Goal: Information Seeking & Learning: Learn about a topic

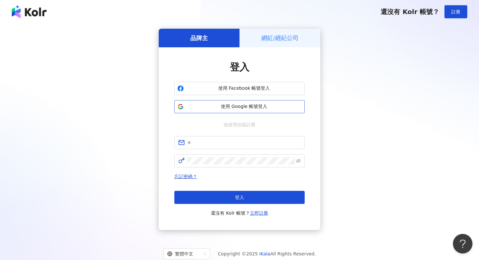
click at [250, 103] on button "使用 Google 帳號登入" at bounding box center [239, 106] width 130 height 13
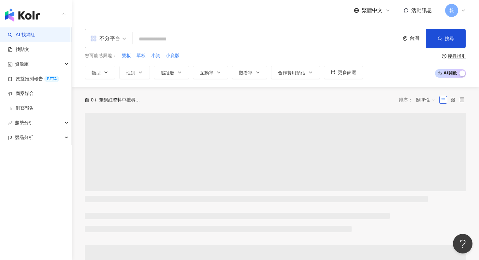
click at [117, 40] on div "不分平台" at bounding box center [105, 38] width 30 height 10
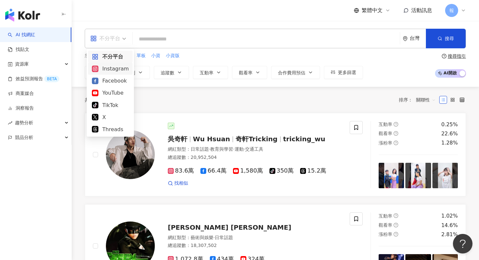
click at [125, 69] on div "Instagram" at bounding box center [110, 69] width 37 height 8
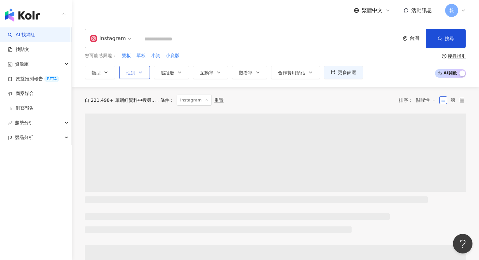
click at [145, 76] on button "性別" at bounding box center [134, 72] width 31 height 13
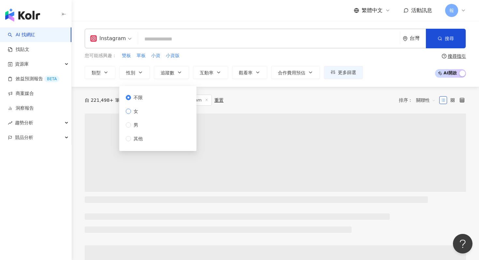
click at [144, 112] on label "女" at bounding box center [136, 111] width 20 height 7
click at [174, 41] on input "search" at bounding box center [269, 39] width 257 height 12
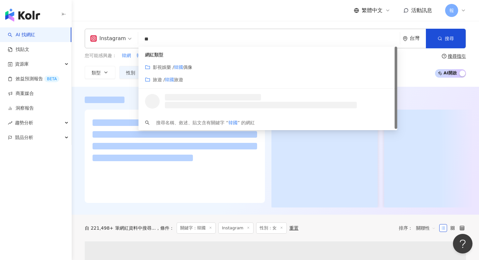
click at [172, 70] on span "影視娛樂 / 韓國 偶像" at bounding box center [172, 67] width 39 height 7
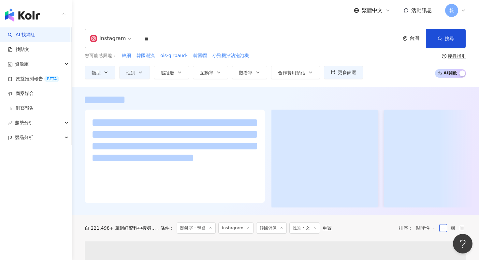
click at [183, 44] on input "**" at bounding box center [269, 39] width 257 height 12
click at [175, 40] on input "**" at bounding box center [269, 39] width 257 height 12
type input "**"
click at [104, 74] on icon "button" at bounding box center [105, 72] width 5 height 5
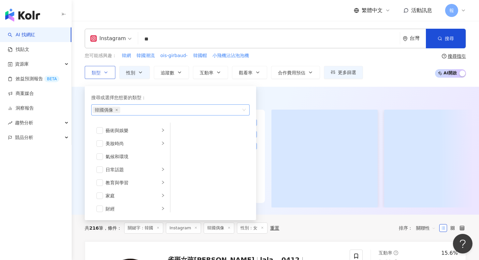
click at [125, 109] on div "韓國偶像" at bounding box center [167, 110] width 149 height 7
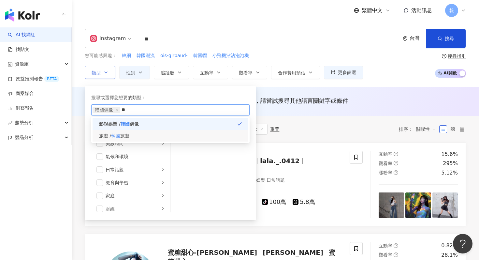
type input "**"
click at [136, 135] on div "旅遊 / 韓國 旅遊" at bounding box center [171, 136] width 156 height 12
click at [176, 86] on div "搜尋或選擇您想要的類型： 韓國偶像 韓國旅遊 影視娛樂 / 韓國 偶像 旅遊 / 韓國 旅遊 藝術與娛樂 美妝時尚 氣候和環境 日常話題 教育與學習 家庭 財…" at bounding box center [171, 153] width 172 height 134
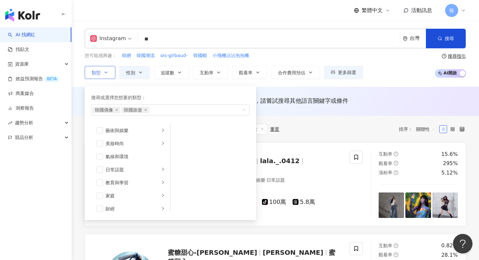
click at [175, 96] on div "搜尋或選擇您想要的類型：" at bounding box center [170, 97] width 158 height 7
click at [337, 87] on div "AI 推薦 ： 無結果，請嘗試搜尋其他語言關鍵字或條件" at bounding box center [276, 101] width 408 height 29
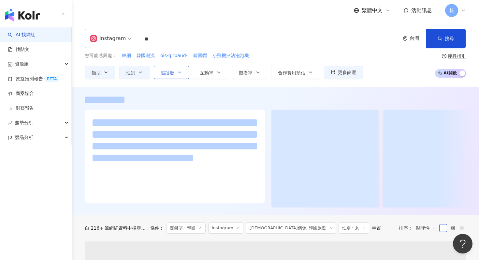
click at [175, 74] on button "追蹤數" at bounding box center [171, 72] width 35 height 13
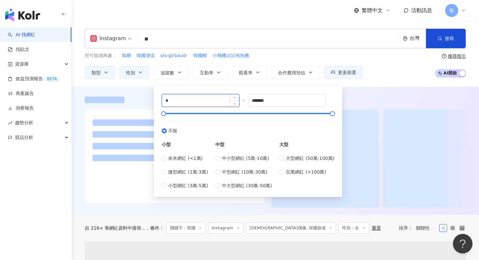
click at [177, 103] on input "*" at bounding box center [200, 100] width 77 height 12
type input "*"
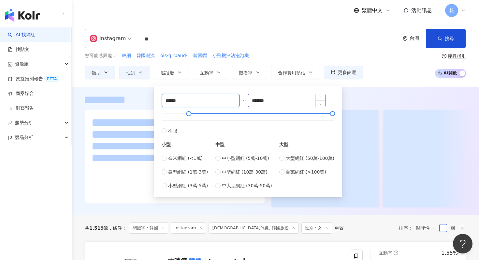
type input "******"
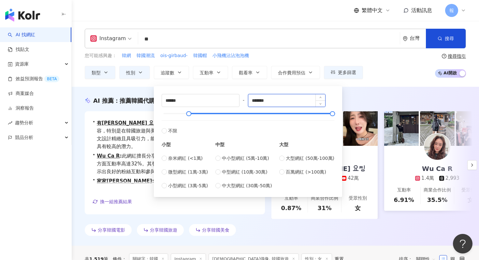
click at [261, 99] on input "*******" at bounding box center [286, 100] width 77 height 12
type input "*"
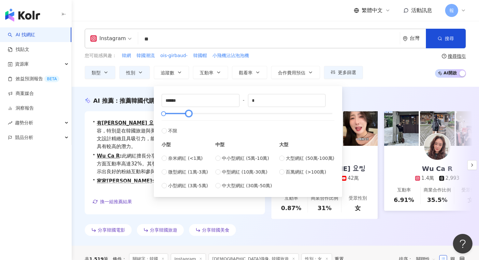
type input "*"
type input "*******"
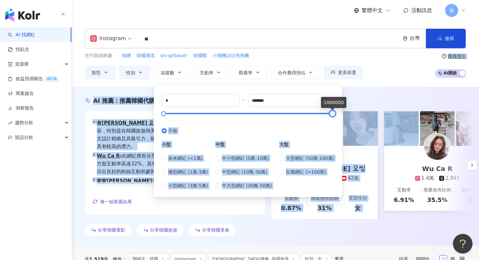
drag, startPoint x: 190, startPoint y: 112, endPoint x: 402, endPoint y: 114, distance: 212.3
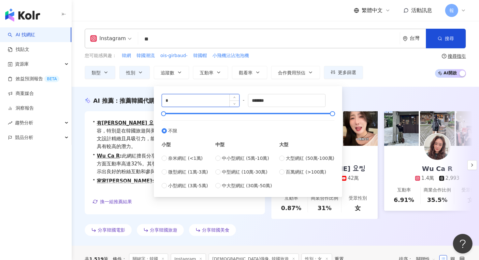
click at [191, 104] on input "*" at bounding box center [200, 100] width 77 height 12
type input "******"
click at [370, 91] on div "AI 推薦 ： 推薦韓國代購連線的網紅 • 有璟 요찡 : 該網紅在旅遊和美食領域擁有多樣化的內容，特別是在韓國旅遊與美食主題上互動率良好，吸引了大量受…" at bounding box center [276, 166] width 408 height 159
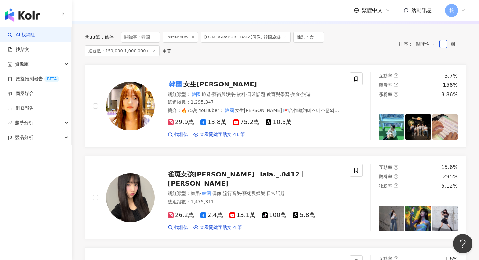
scroll to position [127, 0]
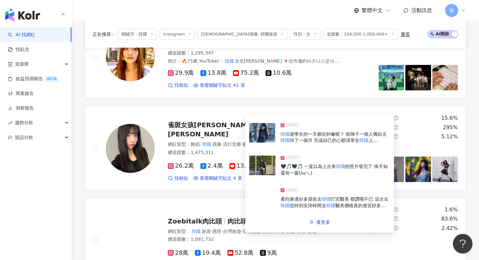
click at [264, 133] on img at bounding box center [262, 133] width 26 height 20
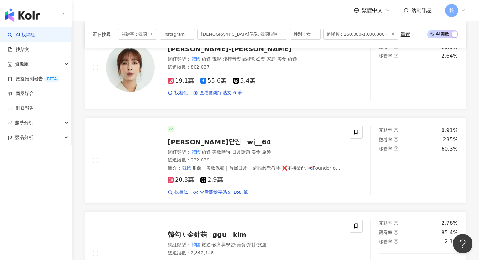
scroll to position [915, 0]
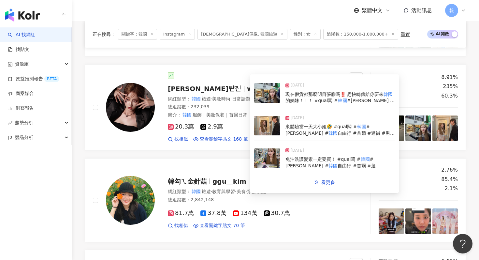
click at [261, 98] on img at bounding box center [267, 93] width 26 height 20
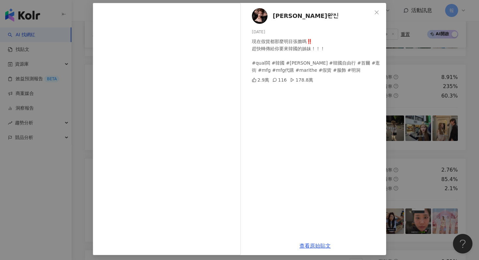
scroll to position [33, 0]
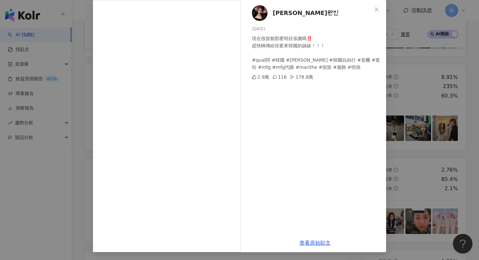
click at [429, 67] on div "[PERSON_NAME]완진 [DATE] 現在假貨都那麼明目張膽嗎‼️ 趕快轉傳給你要來韓國的姊妹！！！ #qual闆 #韓國 #[PERSON_…" at bounding box center [239, 130] width 479 height 260
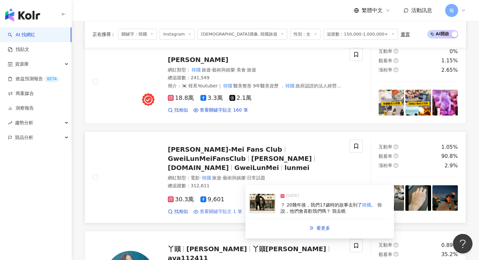
scroll to position [418, 0]
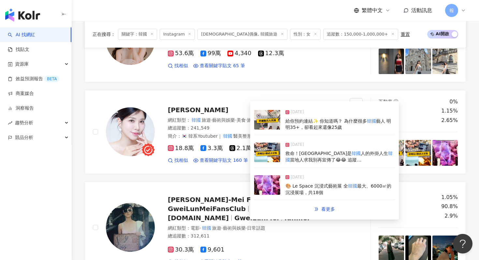
click at [267, 124] on img at bounding box center [267, 120] width 26 height 20
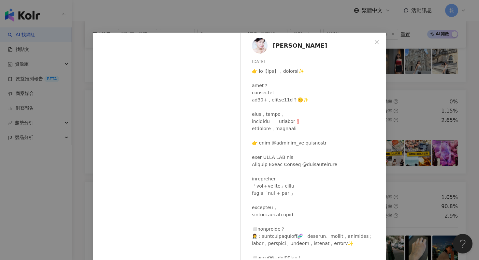
scroll to position [25, 0]
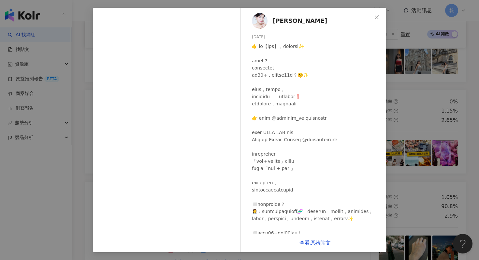
click at [422, 99] on div "[PERSON_NAME] [DATE] 隱藏 23 4,373 查看原始貼文" at bounding box center [239, 130] width 479 height 260
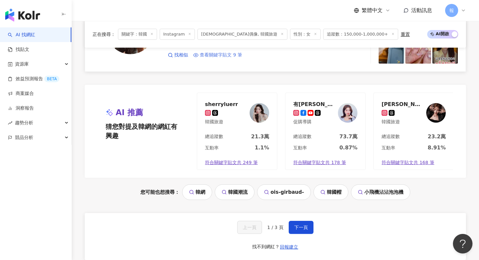
scroll to position [1197, 0]
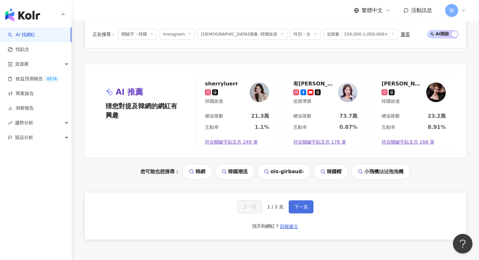
click at [301, 204] on span "下一頁" at bounding box center [301, 206] width 14 height 5
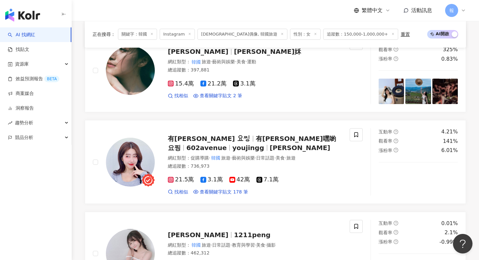
scroll to position [598, 0]
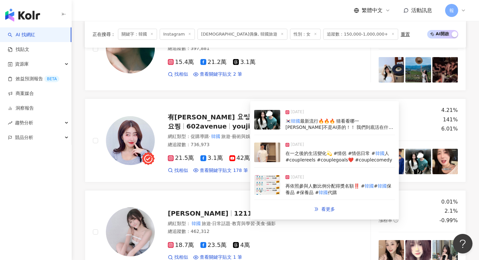
click at [268, 121] on img at bounding box center [267, 120] width 26 height 20
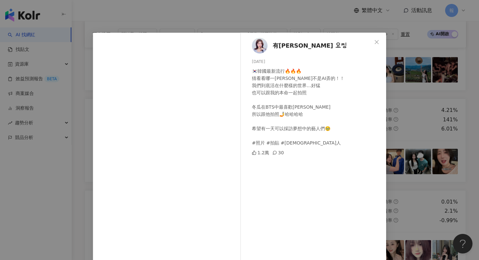
scroll to position [45, 0]
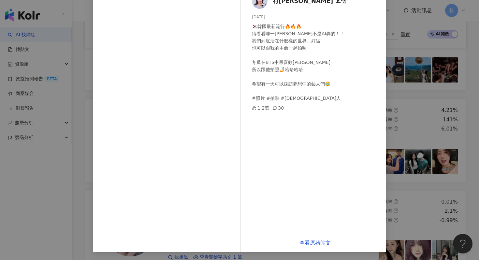
click at [428, 106] on div "有[PERSON_NAME] 요찡 [DATE] 🇰🇷韓國最新流行🔥🔥🔥 猜看看哪一[PERSON_NAME]不是AI弄的！！ 我們到底活在什麼樣的世界…" at bounding box center [239, 130] width 479 height 260
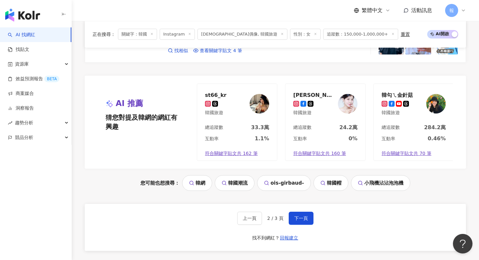
scroll to position [1240, 0]
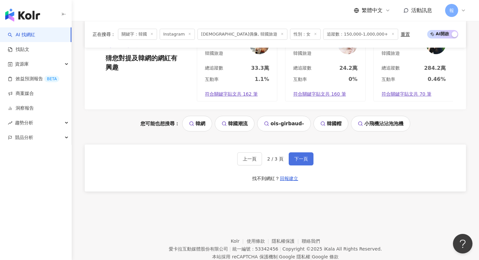
click at [303, 156] on span "下一頁" at bounding box center [301, 158] width 14 height 5
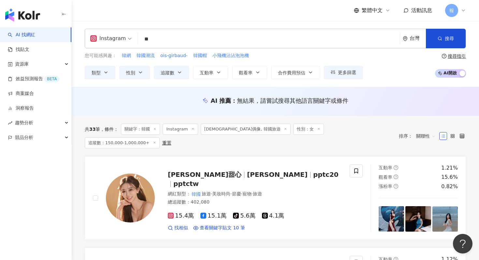
scroll to position [69, 0]
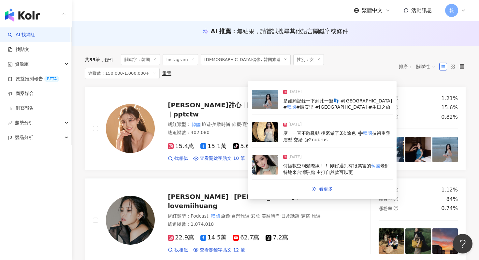
click at [257, 101] on img at bounding box center [265, 100] width 26 height 20
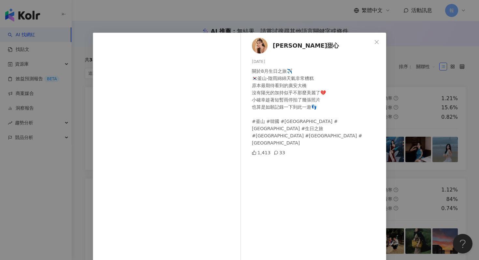
scroll to position [45, 0]
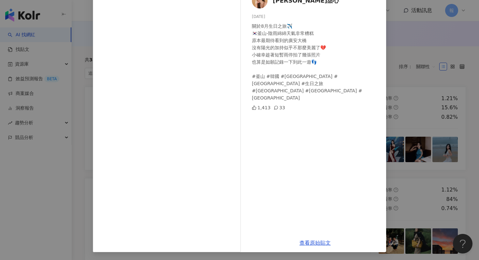
click at [411, 66] on div "[PERSON_NAME]甜心 [DATE] 關於8月生日之旅✈️ 🇰🇷釜山-陰雨綿綿天氣非常糟糕 原本最期待看到的[GEOGRAPHIC_DATA] 沒有陽…" at bounding box center [239, 130] width 479 height 260
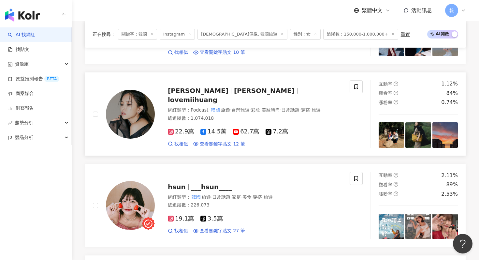
scroll to position [168, 0]
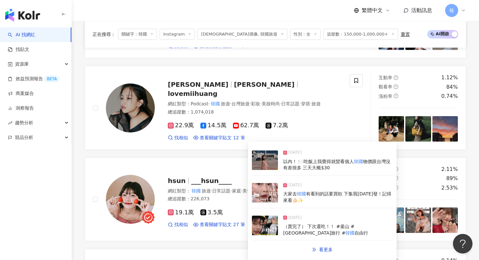
click at [264, 160] on img at bounding box center [265, 160] width 26 height 20
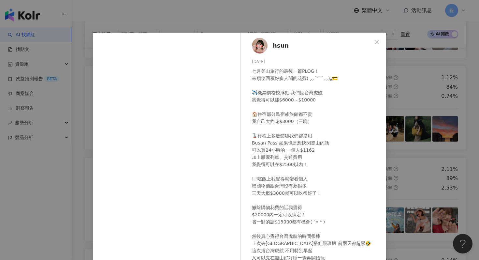
scroll to position [32, 0]
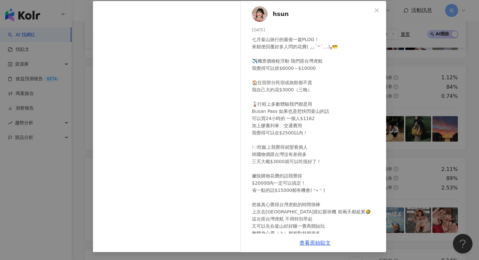
click at [413, 70] on div "hsun [DATE] 七月釜山旅行的最後一篇PLOG！ 來順便回覆好多人問的花費( ⸝⸝´꒳`⸝⸝)و💳 ✈️機票價格較浮動 我們搭台灣虎航 我覺得可以抓$…" at bounding box center [239, 130] width 479 height 260
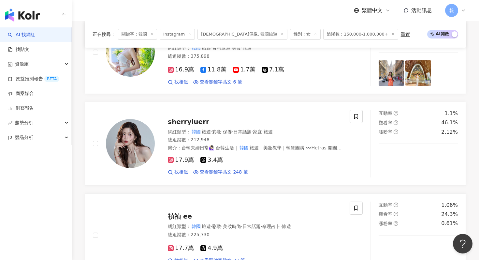
scroll to position [412, 0]
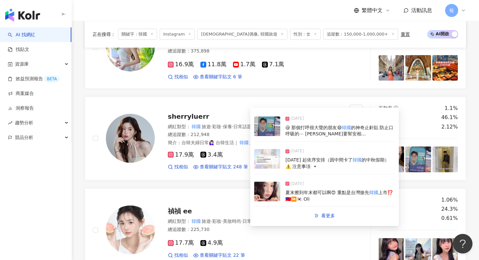
click at [265, 132] on img at bounding box center [267, 126] width 26 height 20
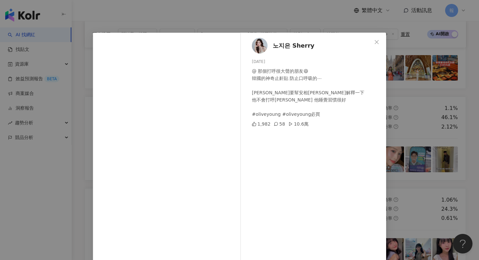
scroll to position [33, 0]
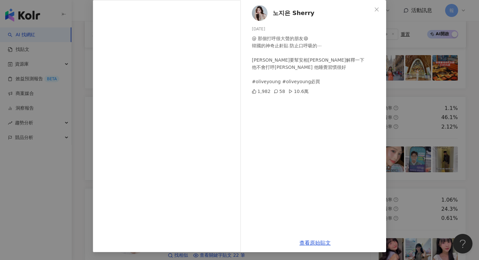
click at [411, 100] on div "노지은 Sherry [DATE] @ 那個打呼很大聲的朋友😄 韓國的神奇止鼾貼 防止口呼吸的⋯ [PERSON_NAME]要幫安相[PERSON_NAME]…" at bounding box center [239, 130] width 479 height 260
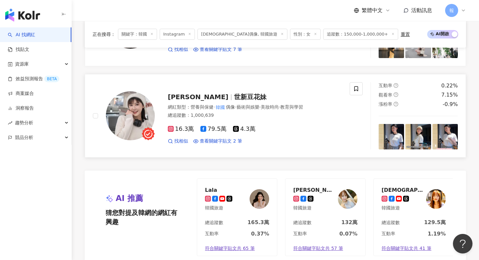
scroll to position [871, 0]
